Goal: Task Accomplishment & Management: Manage account settings

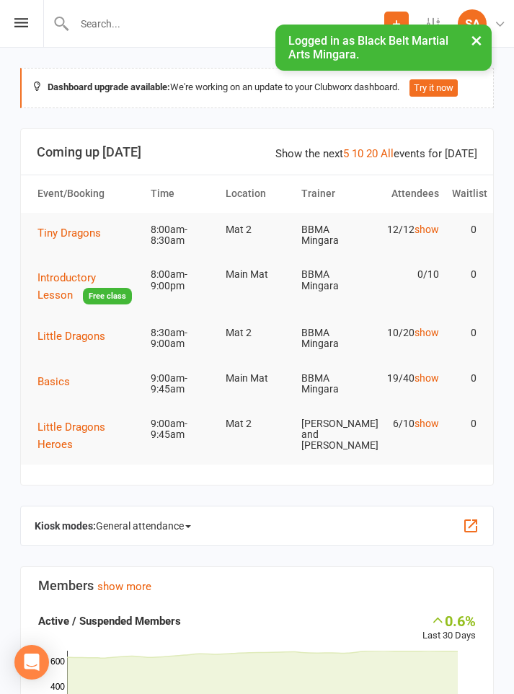
click at [8, 28] on div "Prospect Member Non-attending contact Class / event Appointment Grading event T…" at bounding box center [257, 24] width 514 height 48
click at [25, 26] on icon at bounding box center [21, 22] width 14 height 9
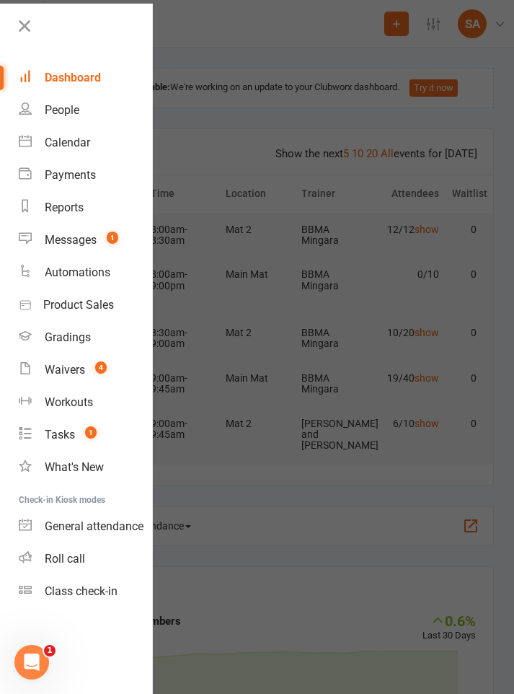
click at [76, 140] on div "Calendar" at bounding box center [67, 143] width 45 height 14
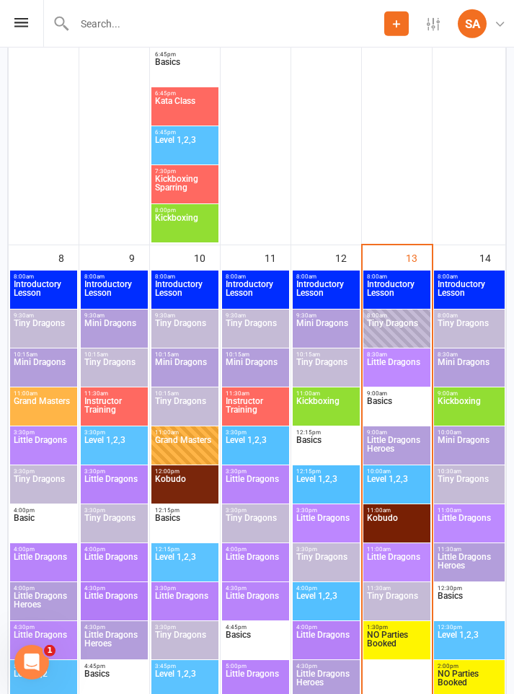
scroll to position [1036, 0]
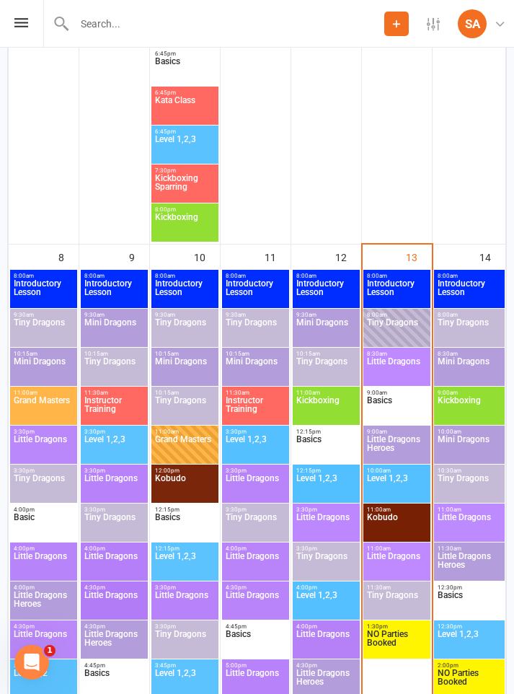
click at [392, 325] on span "Tiny Dragons" at bounding box center [396, 331] width 61 height 26
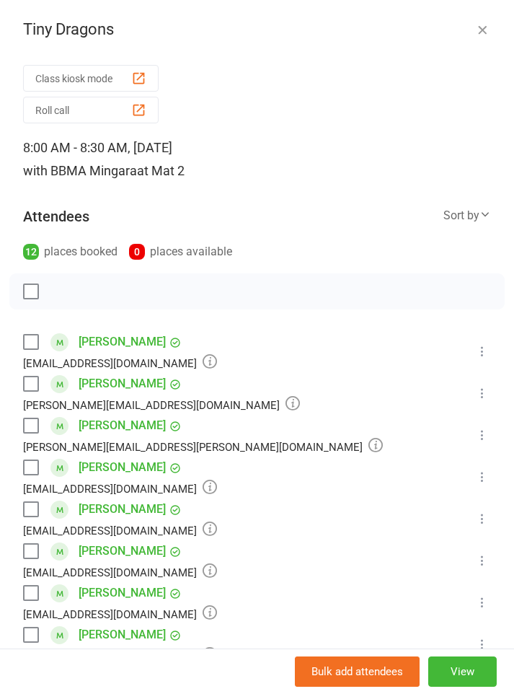
scroll to position [395, 0]
click at [470, 37] on div "Tiny Dragons" at bounding box center [257, 29] width 514 height 19
click at [470, 38] on div "Tiny Dragons" at bounding box center [257, 29] width 514 height 19
click at [488, 29] on icon "button" at bounding box center [482, 29] width 14 height 14
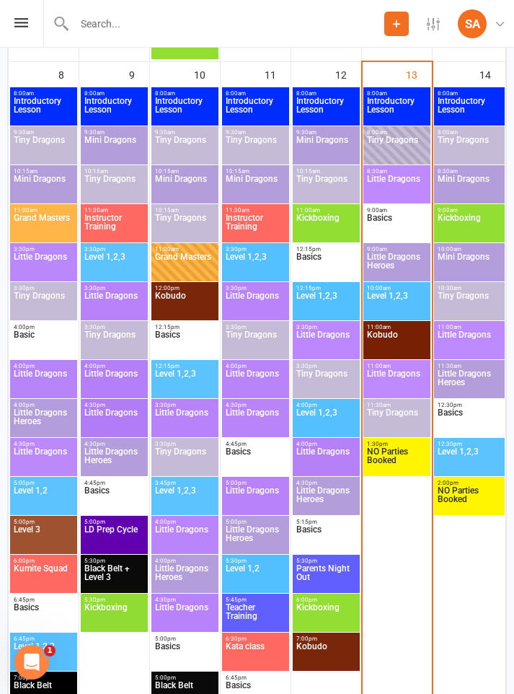
scroll to position [1207, 0]
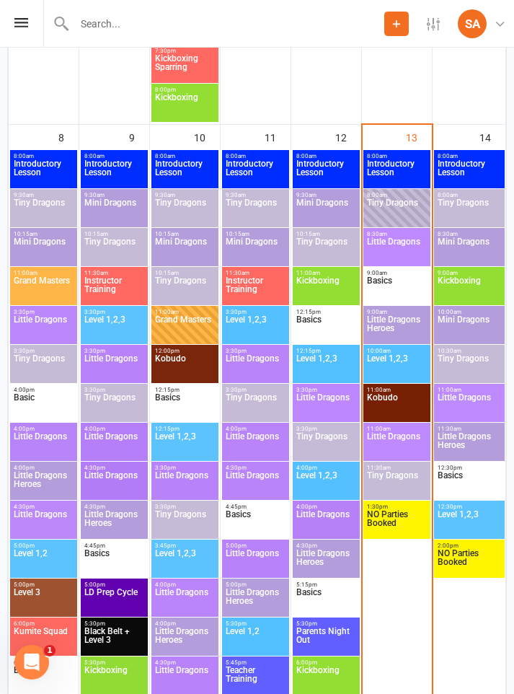
click at [392, 238] on span "Little Dragons" at bounding box center [396, 250] width 61 height 26
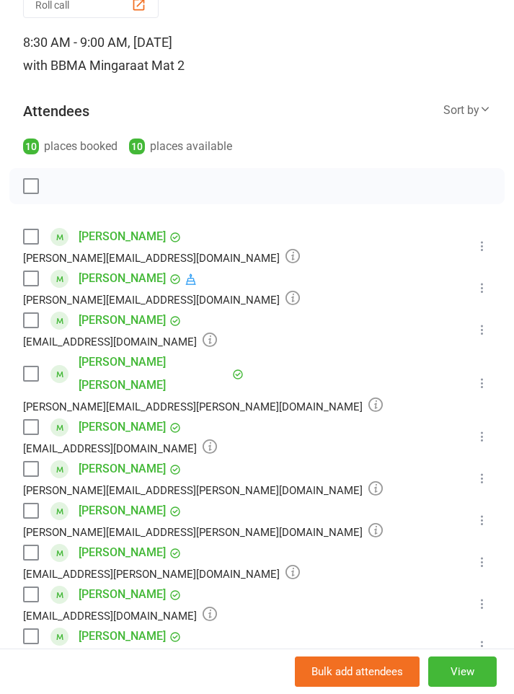
scroll to position [111, 0]
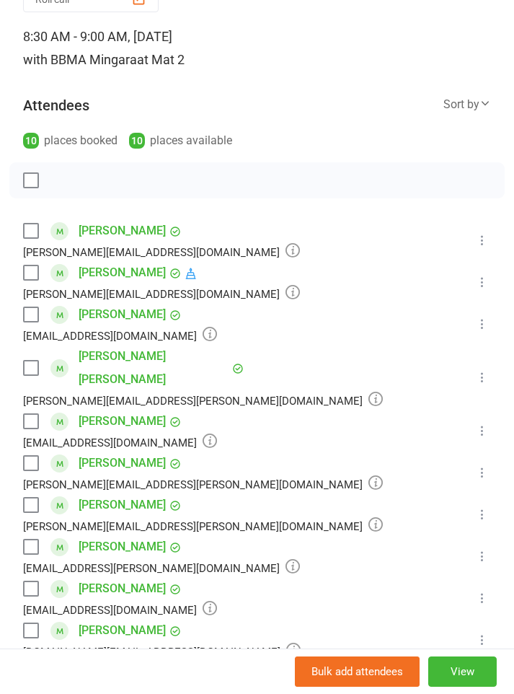
click at [185, 276] on icon at bounding box center [191, 273] width 13 height 13
click at [349, 329] on li "[PERSON_NAME] [EMAIL_ADDRESS][DOMAIN_NAME] Booked More info Remove Check in Mar…" at bounding box center [257, 324] width 468 height 42
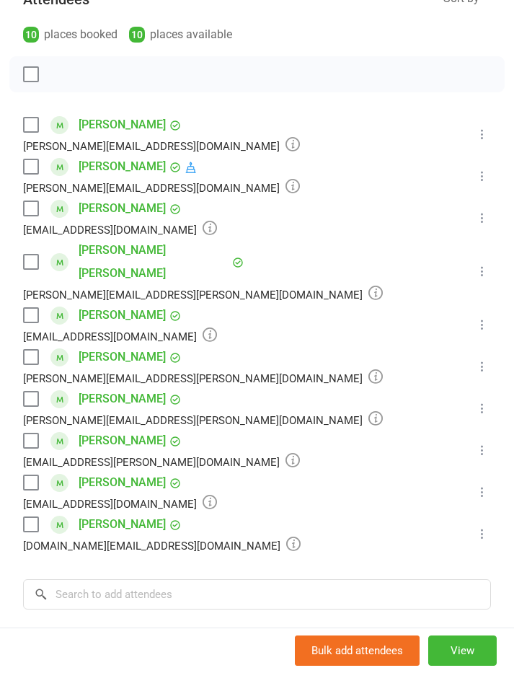
scroll to position [216, 0]
click at [35, 211] on label at bounding box center [30, 209] width 14 height 14
click at [36, 476] on label at bounding box center [30, 483] width 14 height 14
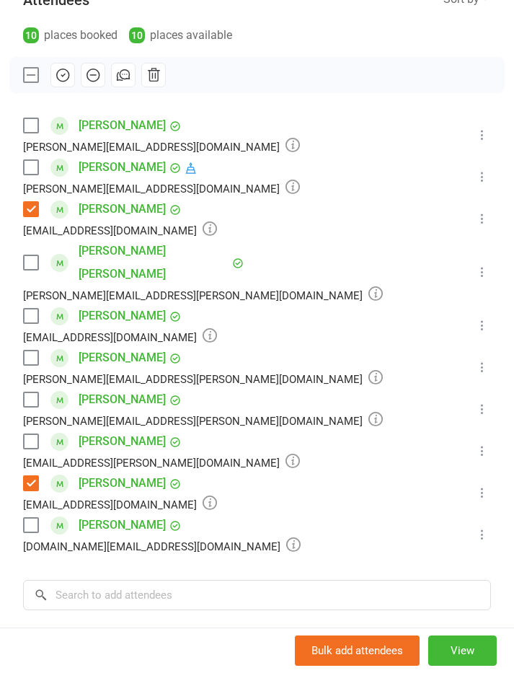
click at [35, 434] on label at bounding box center [30, 441] width 14 height 14
click at [27, 255] on label at bounding box center [30, 262] width 14 height 14
click at [30, 518] on label at bounding box center [30, 525] width 14 height 14
click at [32, 518] on label at bounding box center [30, 525] width 14 height 14
click at [31, 518] on label at bounding box center [30, 525] width 14 height 14
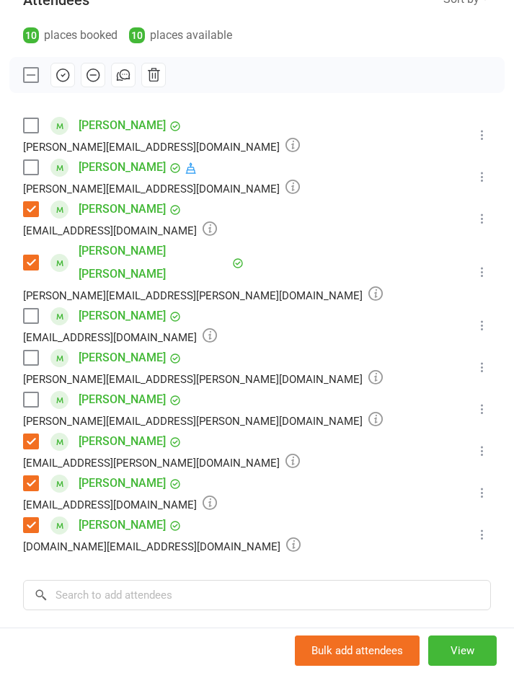
click at [32, 309] on label at bounding box center [30, 316] width 14 height 14
click at [62, 77] on icon "button" at bounding box center [63, 75] width 16 height 16
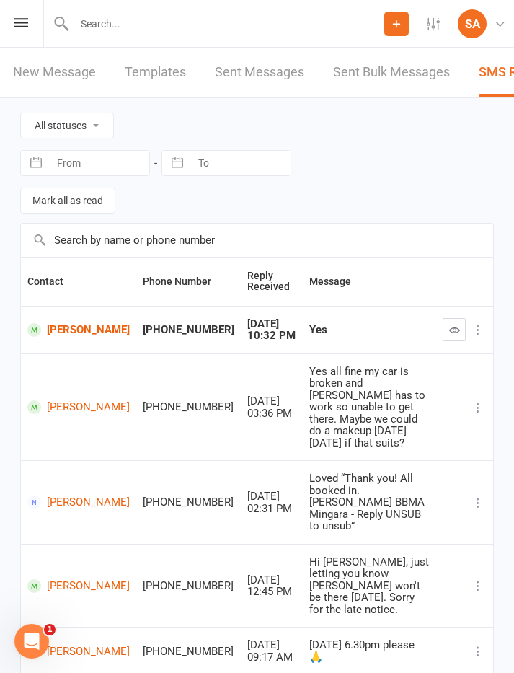
click at [456, 332] on icon "button" at bounding box center [454, 330] width 11 height 11
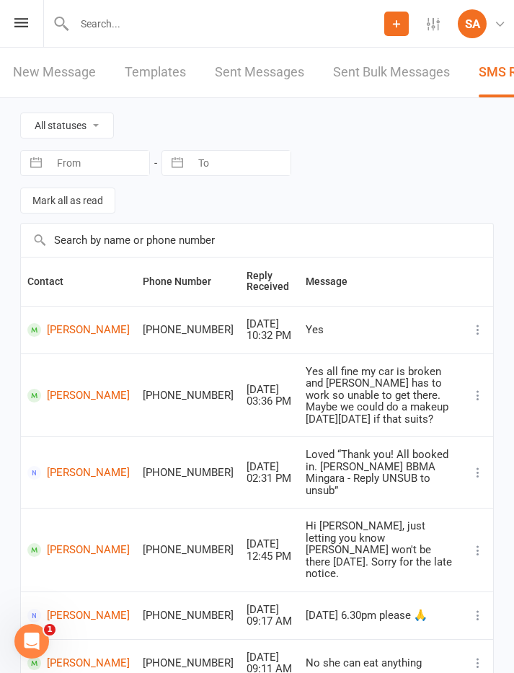
click at [22, 18] on icon at bounding box center [21, 22] width 14 height 9
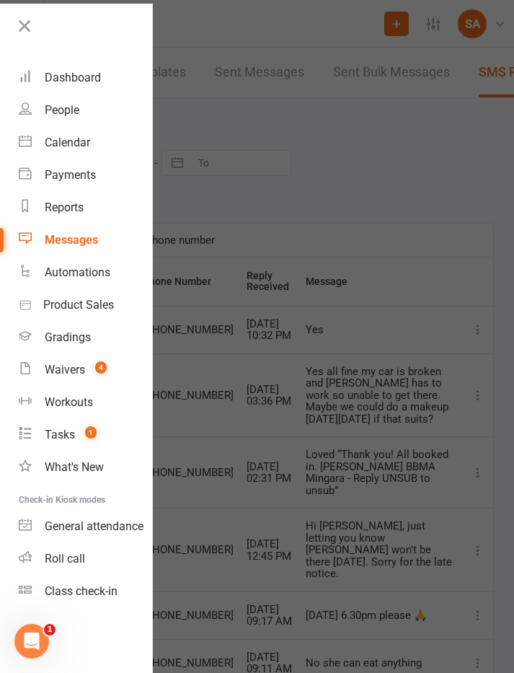
click at [79, 142] on div "Calendar" at bounding box center [67, 143] width 45 height 14
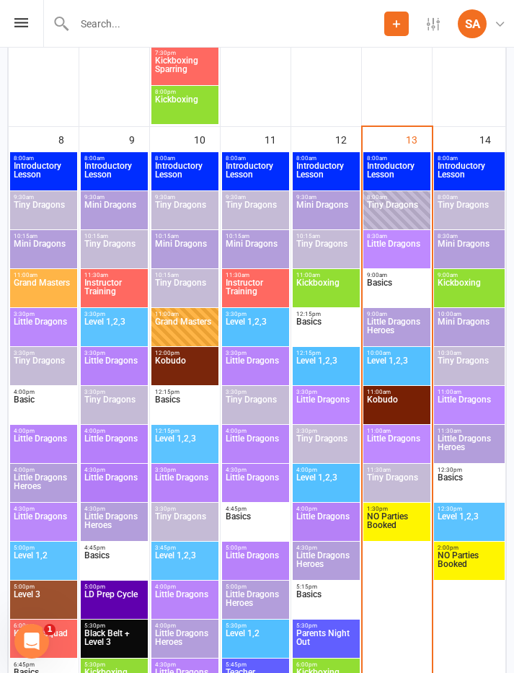
scroll to position [1118, 0]
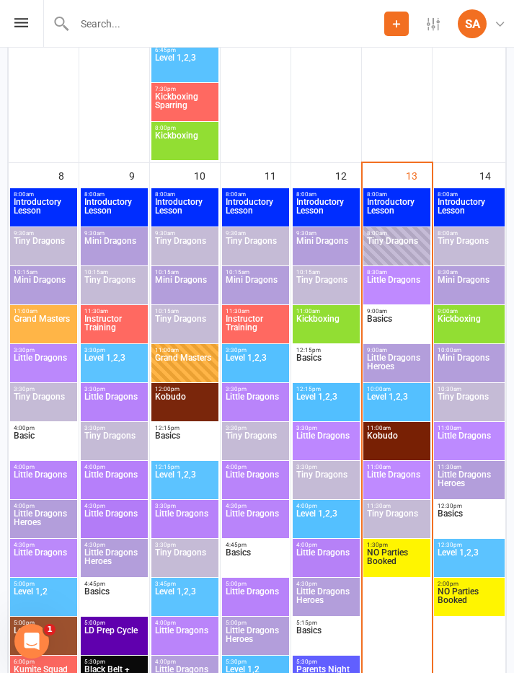
click at [393, 248] on span "Tiny Dragons" at bounding box center [396, 250] width 61 height 26
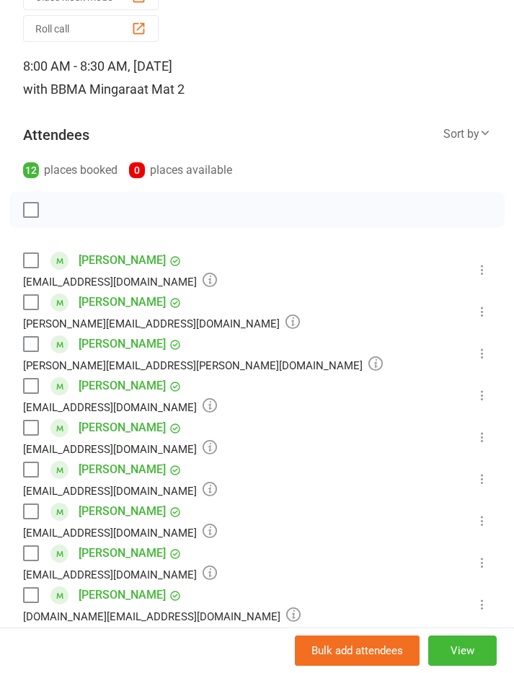
scroll to position [98, 0]
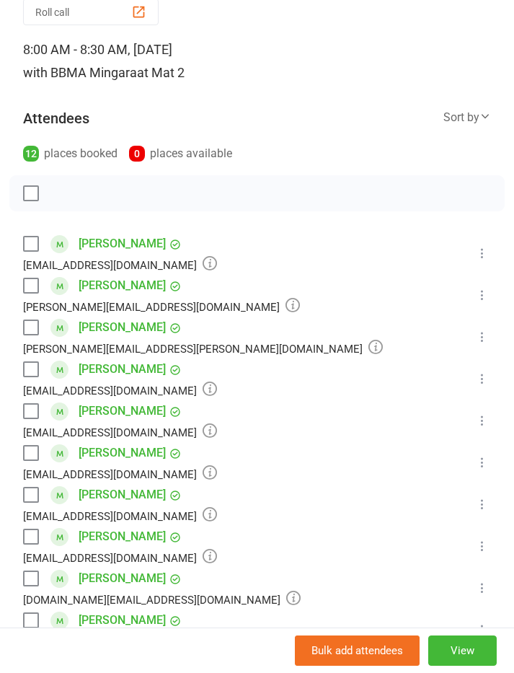
click at [32, 239] on label at bounding box center [30, 244] width 14 height 14
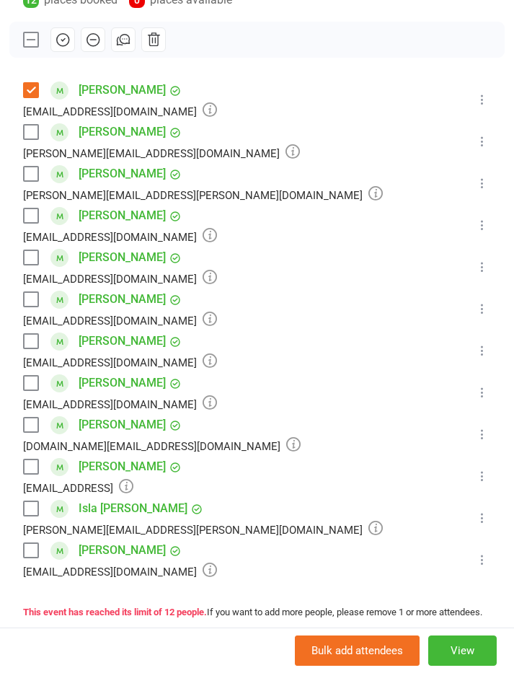
scroll to position [251, 0]
click at [28, 549] on label at bounding box center [30, 551] width 14 height 14
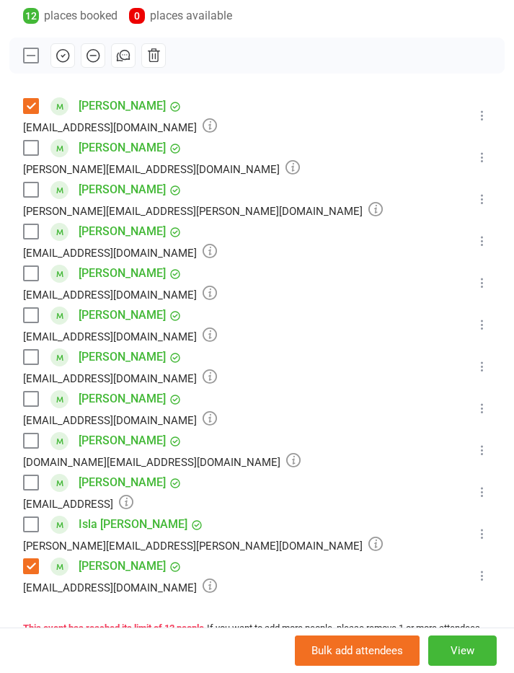
scroll to position [235, 0]
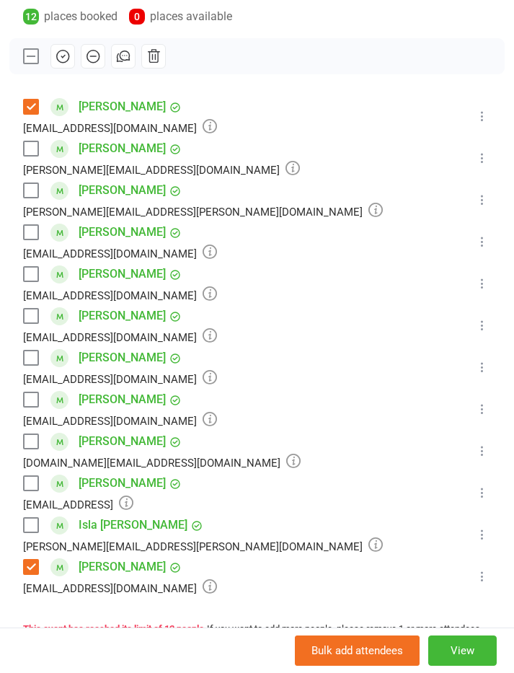
click at [30, 226] on label at bounding box center [30, 232] width 14 height 14
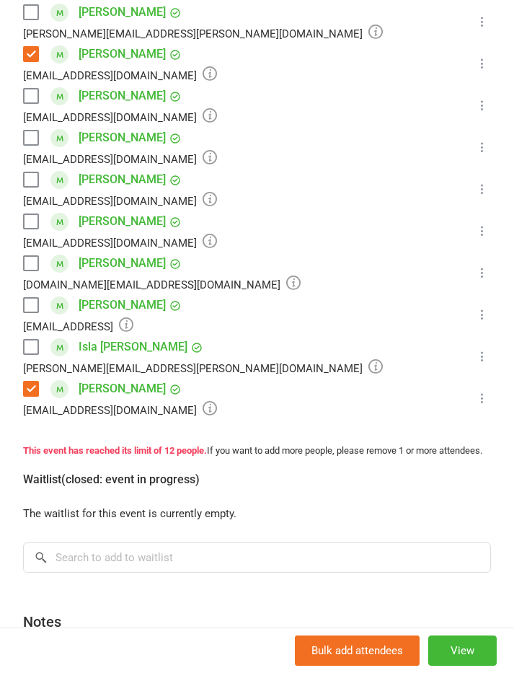
scroll to position [408, 0]
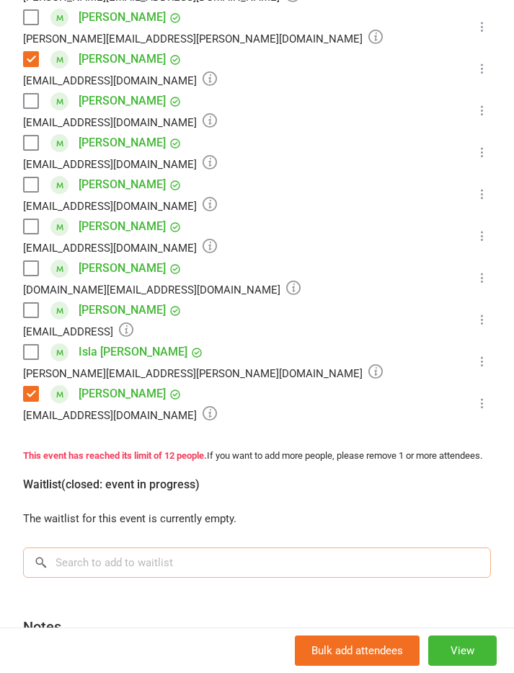
click at [263, 578] on input "search" at bounding box center [257, 562] width 468 height 30
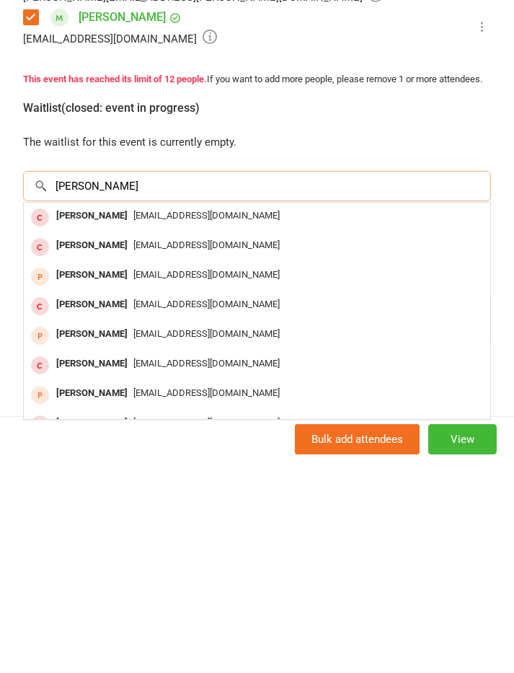
scroll to position [0, 0]
type input "Riley"
click at [390, 299] on div "Waitlist (closed: event in progress)" at bounding box center [257, 322] width 468 height 46
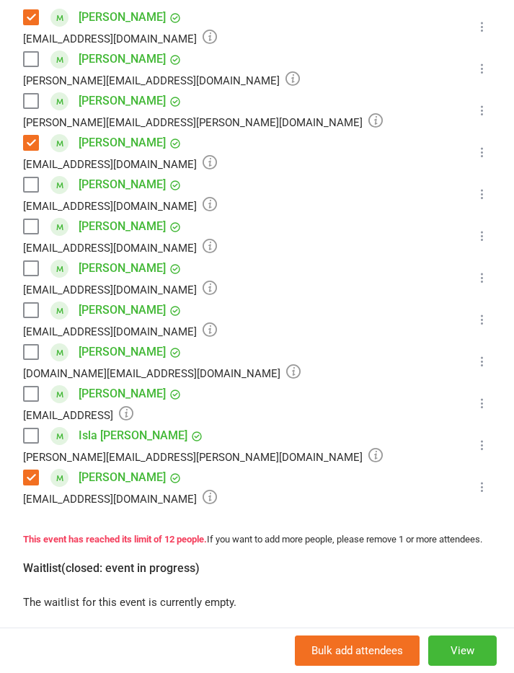
scroll to position [322, 0]
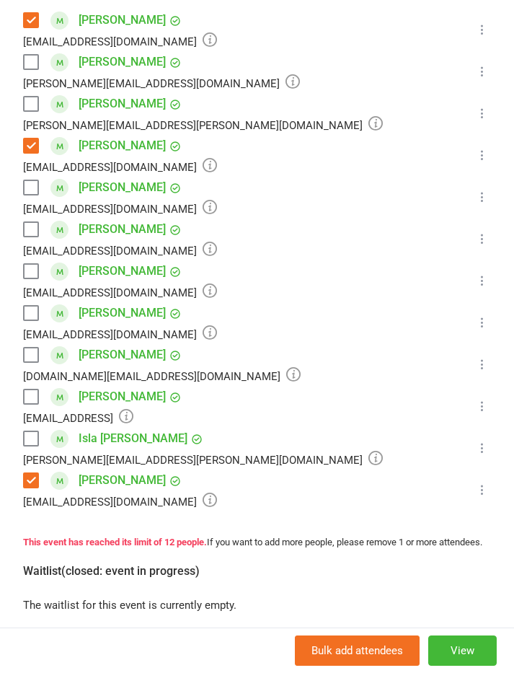
click at [38, 226] on label at bounding box center [30, 229] width 14 height 14
click at [28, 356] on label at bounding box center [30, 355] width 14 height 14
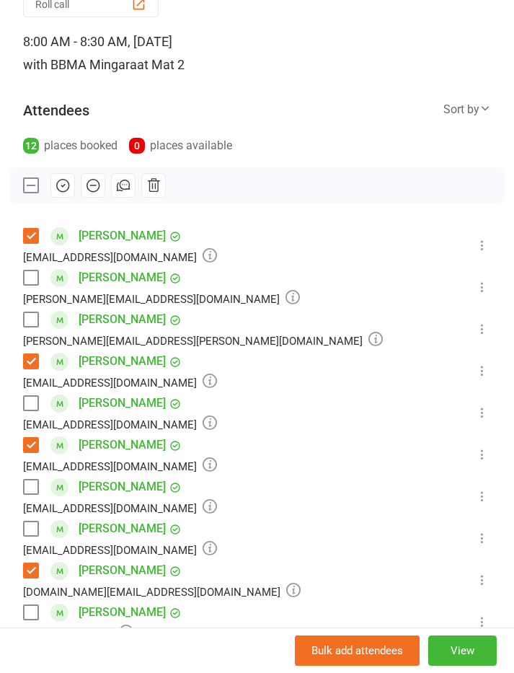
scroll to position [107, 0]
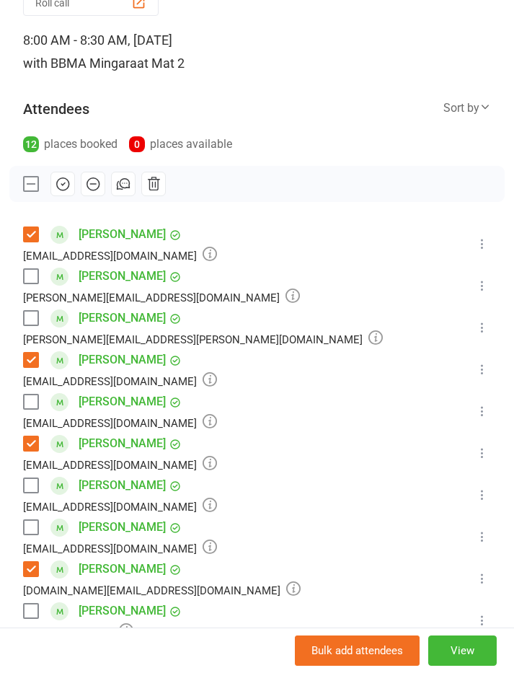
click at [61, 177] on icon "button" at bounding box center [63, 184] width 16 height 16
